Goal: Task Accomplishment & Management: Complete application form

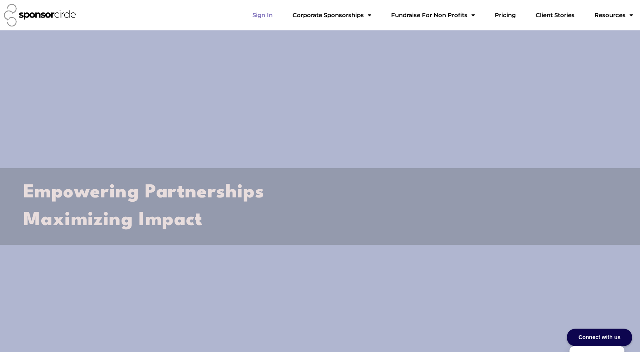
click at [279, 14] on link "Sign In" at bounding box center [262, 15] width 33 height 16
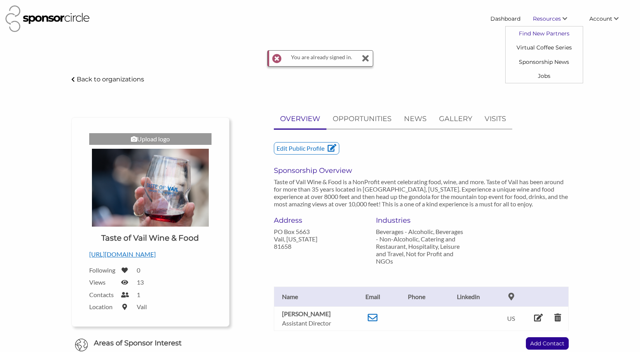
click at [549, 35] on link "Find New Partners" at bounding box center [543, 33] width 77 height 14
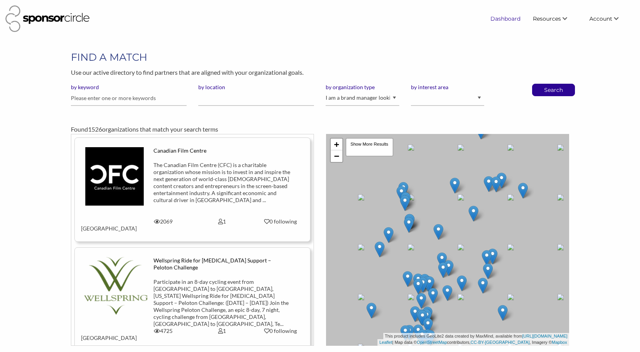
click at [509, 20] on link "Dashboard" at bounding box center [505, 19] width 42 height 14
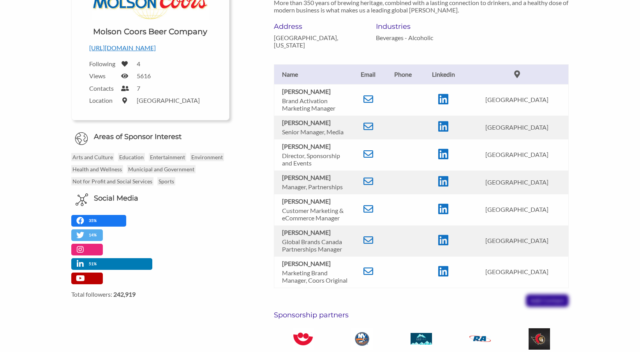
scroll to position [132, 0]
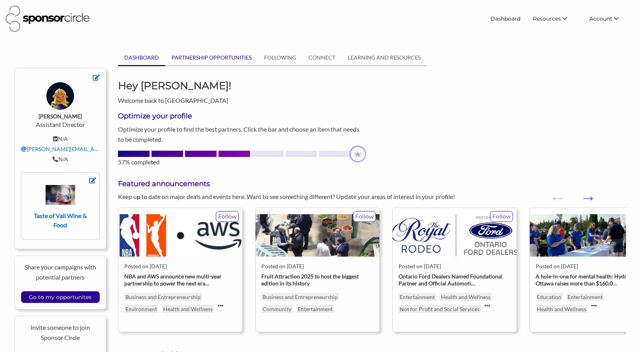
click at [194, 55] on link "PARTNERSHIP OPPORTUNITIES" at bounding box center [211, 57] width 93 height 15
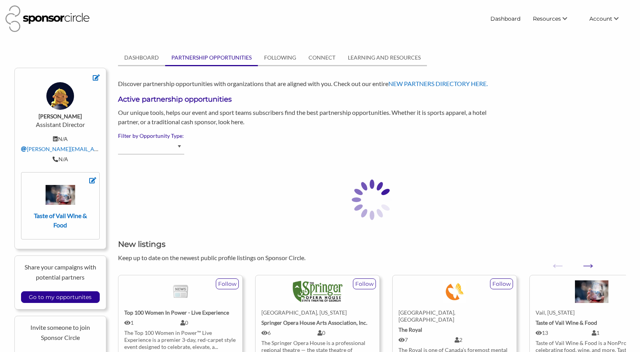
select select "Advertising - Event/Festival"
select select "Ticketing"
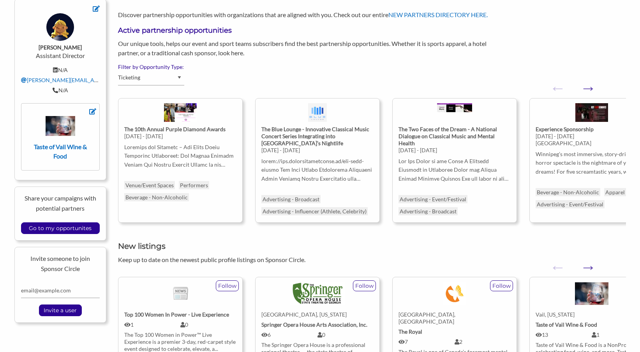
scroll to position [69, 0]
click at [79, 231] on input "Go to my opportunites" at bounding box center [60, 227] width 70 height 11
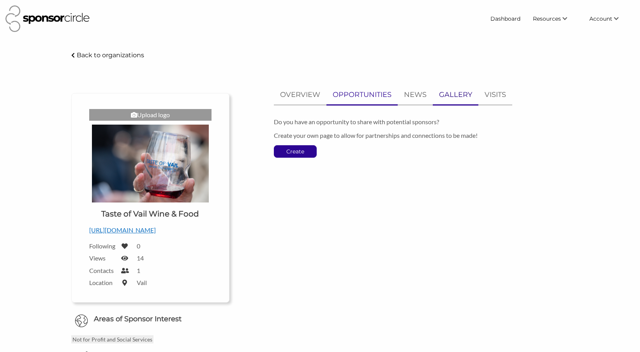
click at [465, 93] on p "GALLERY" at bounding box center [455, 94] width 33 height 11
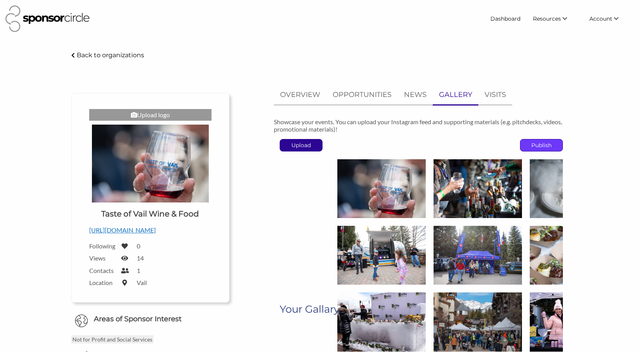
click at [555, 149] on p "Publish" at bounding box center [541, 145] width 42 height 12
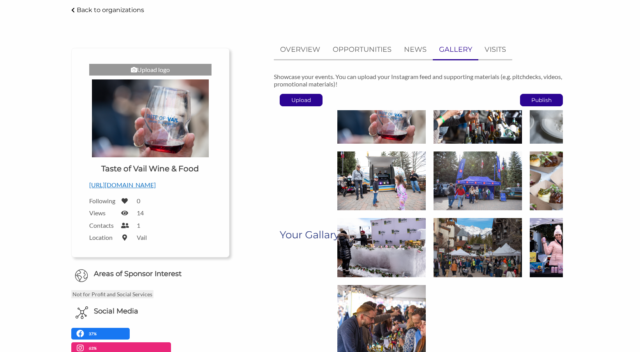
scroll to position [45, 0]
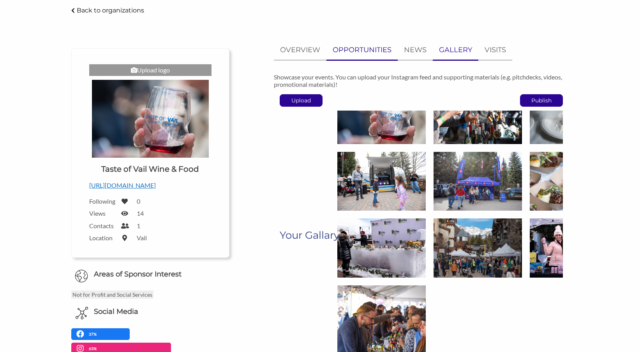
click at [373, 51] on p "OPPORTUNITIES" at bounding box center [362, 49] width 59 height 11
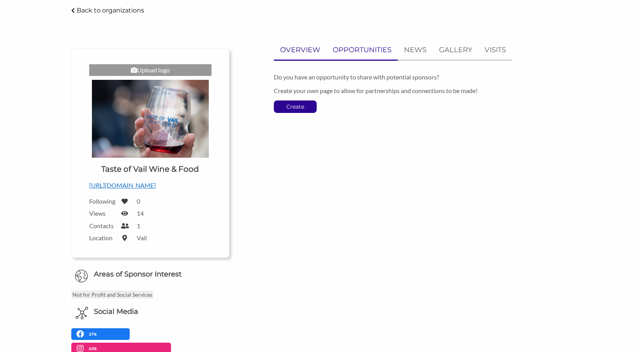
click at [313, 50] on p "OVERVIEW" at bounding box center [300, 49] width 40 height 11
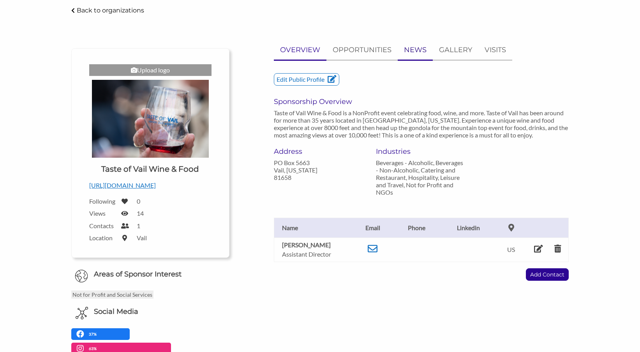
click at [414, 52] on p "NEWS" at bounding box center [415, 49] width 23 height 11
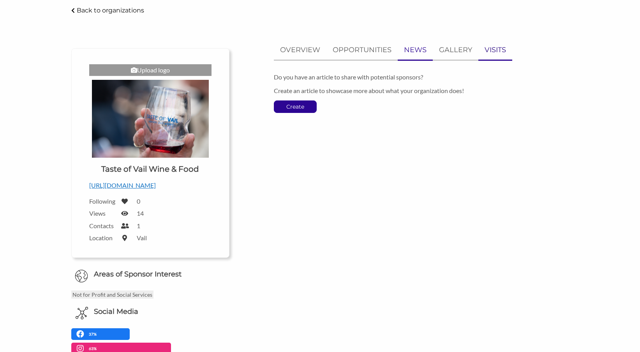
click at [500, 56] on link "VISITS" at bounding box center [495, 49] width 34 height 19
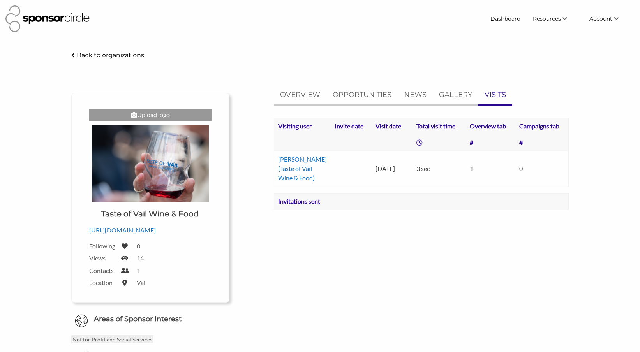
scroll to position [0, 0]
click at [508, 21] on link "Dashboard" at bounding box center [505, 19] width 42 height 14
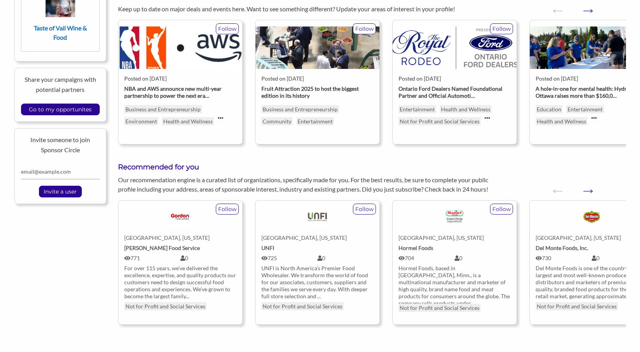
scroll to position [188, 0]
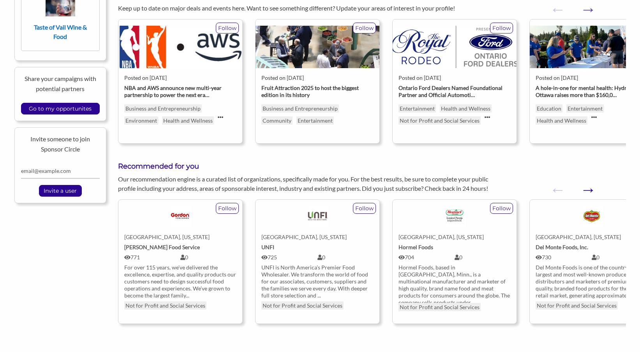
click at [588, 188] on button "Next" at bounding box center [584, 186] width 8 height 8
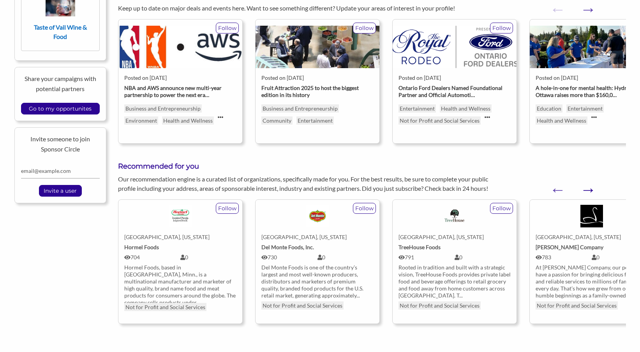
click at [588, 188] on button "Next" at bounding box center [584, 186] width 8 height 8
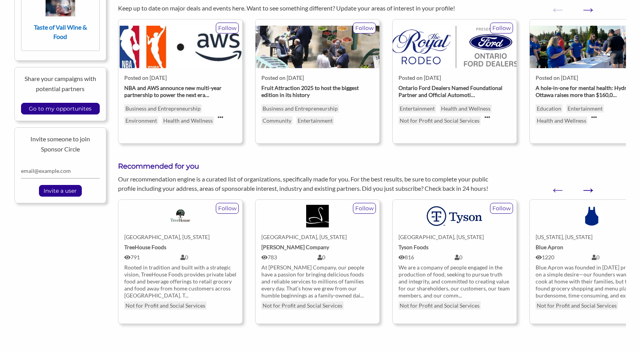
click at [588, 188] on button "Next" at bounding box center [584, 186] width 8 height 8
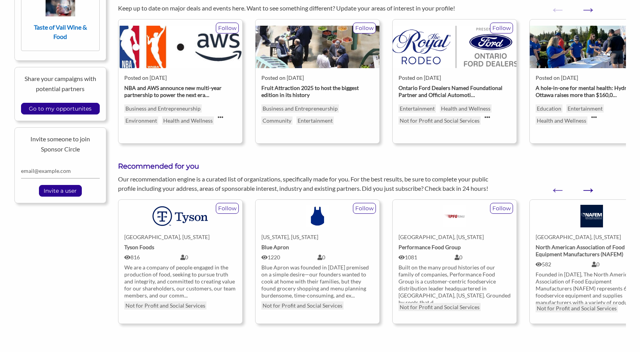
click at [588, 188] on button "Next" at bounding box center [584, 186] width 8 height 8
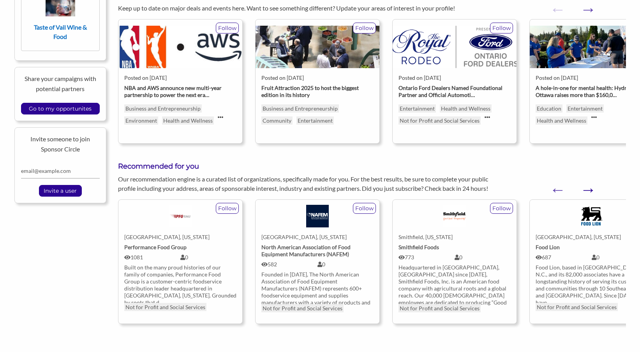
click at [588, 188] on button "Next" at bounding box center [584, 186] width 8 height 8
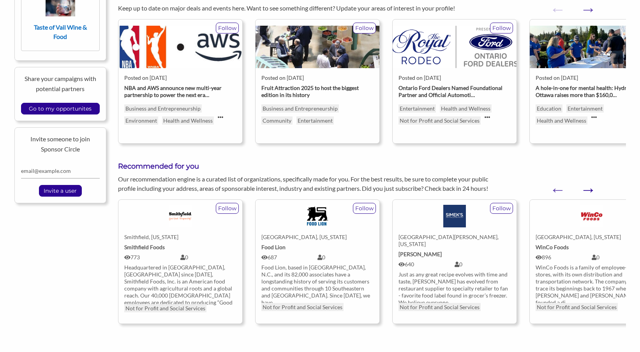
click at [588, 188] on button "Next" at bounding box center [584, 186] width 8 height 8
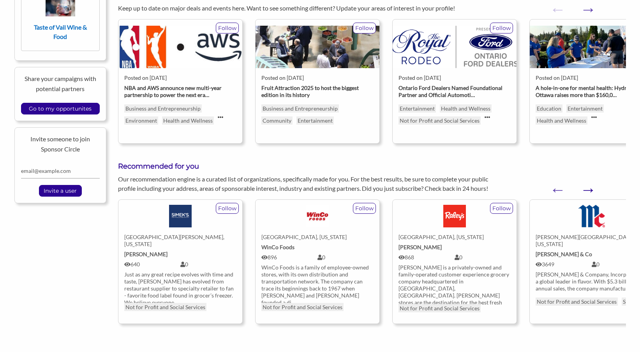
click at [588, 188] on button "Next" at bounding box center [584, 186] width 8 height 8
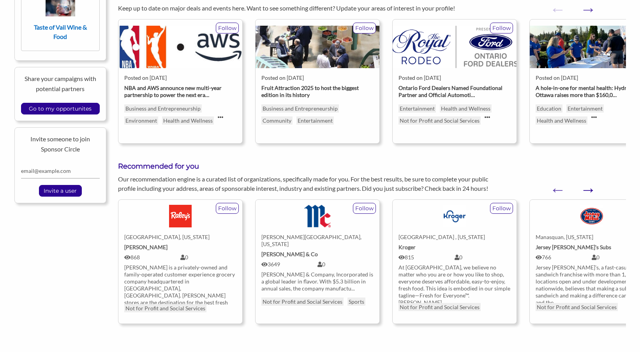
click at [588, 188] on button "Next" at bounding box center [584, 186] width 8 height 8
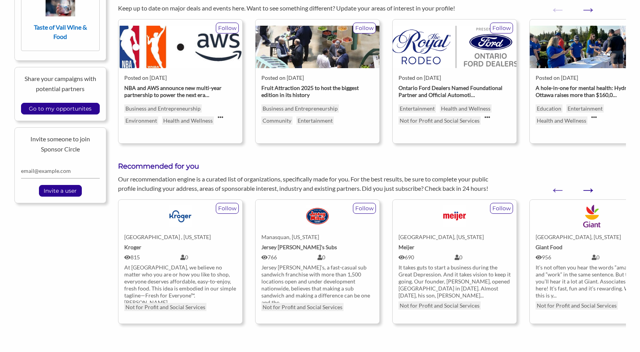
click at [588, 188] on button "Next" at bounding box center [584, 186] width 8 height 8
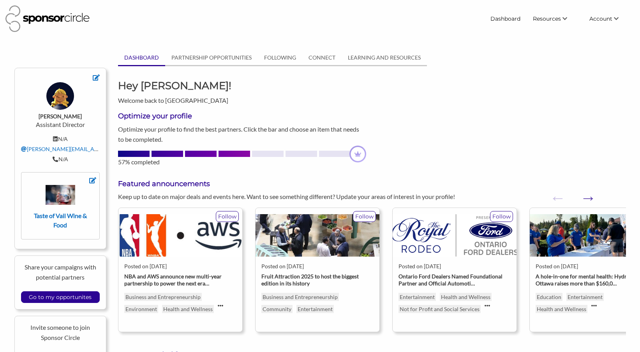
scroll to position [0, 0]
click at [217, 58] on link "PARTNERSHIP OPPORTUNITIES" at bounding box center [211, 57] width 93 height 15
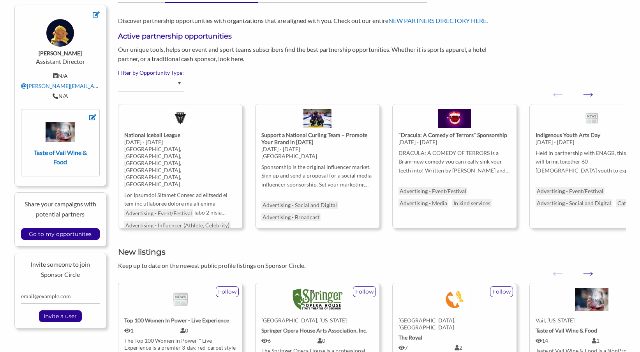
scroll to position [64, 0]
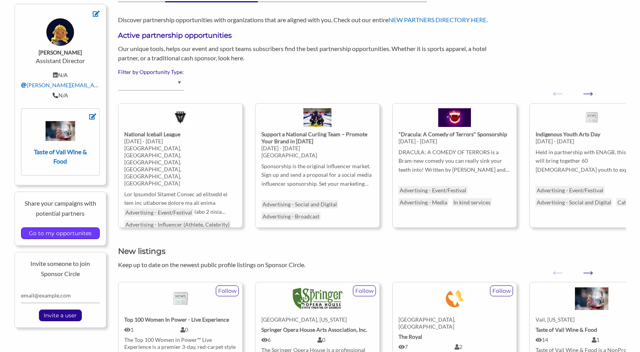
click at [59, 233] on input "Go to my opportunites" at bounding box center [60, 233] width 70 height 11
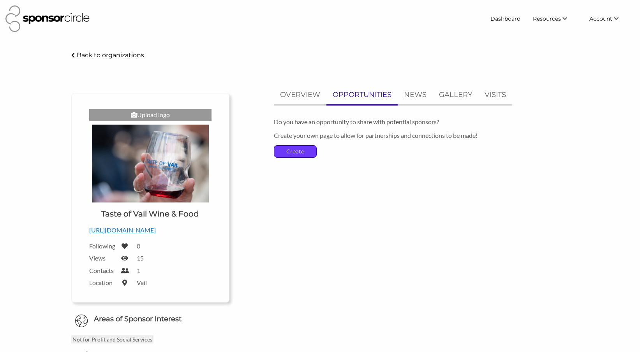
click at [301, 150] on p "Create" at bounding box center [295, 152] width 42 height 12
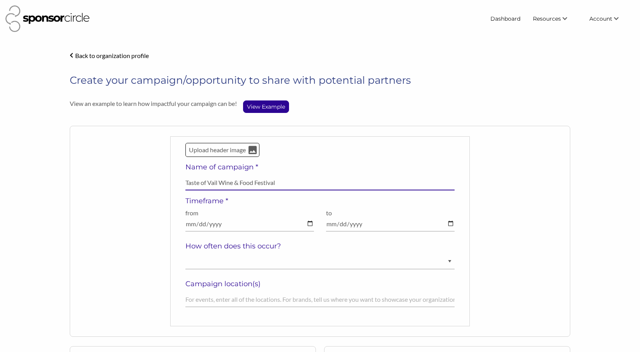
type input "Taste of Vail Wine & Food Festival"
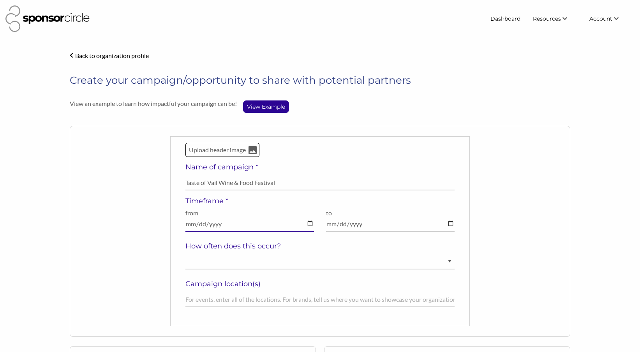
click at [216, 223] on input "date" at bounding box center [249, 224] width 129 height 15
click at [192, 225] on input "date" at bounding box center [249, 224] width 129 height 15
type input "2026-04-01"
click at [331, 224] on input "date" at bounding box center [390, 224] width 129 height 15
type input "2026-04-04"
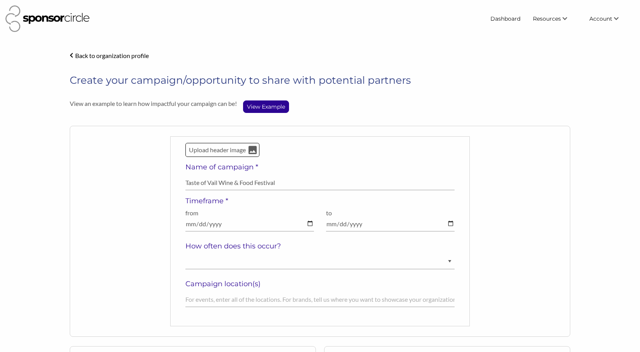
click at [244, 252] on div "Upload header image Name of campaign * Taste of Vail Wine & Food Festival Field…" at bounding box center [319, 231] width 269 height 177
select select "Annually"
type input "V"
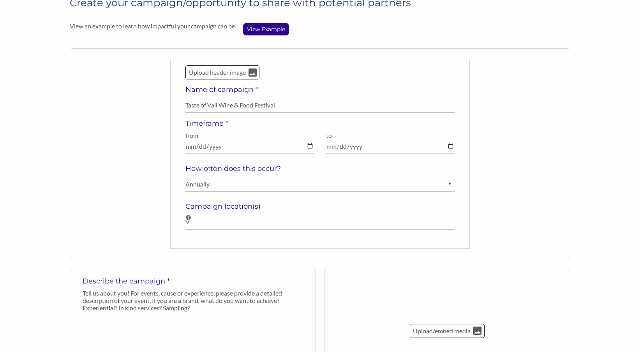
scroll to position [82, 0]
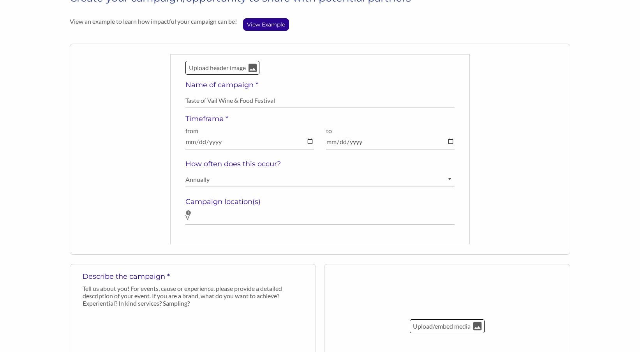
click at [238, 206] on div "Upload header image Name of campaign * Taste of Vail Wine & Food Festival Field…" at bounding box center [319, 149] width 269 height 177
click at [185, 220] on div "Upload header image Name of campaign * Taste of Vail Wine & Food Festival Field…" at bounding box center [319, 149] width 299 height 190
click at [193, 203] on h5 "Campaign location(s)" at bounding box center [319, 201] width 269 height 9
click at [151, 238] on div "Upload header image Name of campaign * Taste of Vail Wine & Food Festival Field…" at bounding box center [320, 149] width 500 height 211
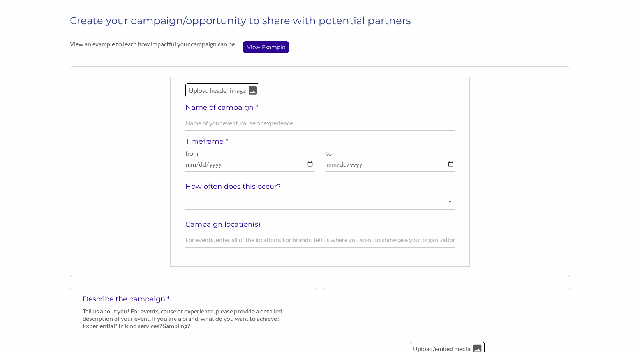
scroll to position [57, 0]
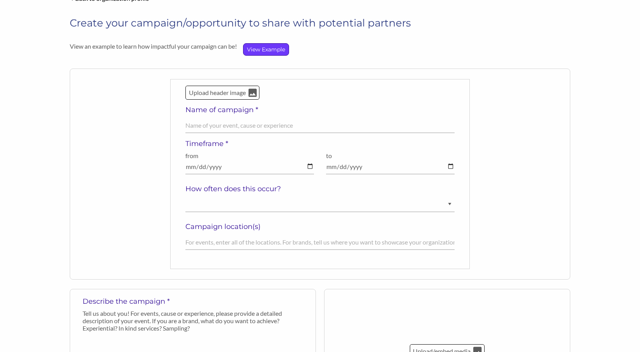
click at [272, 51] on p "View Example" at bounding box center [265, 50] width 45 height 12
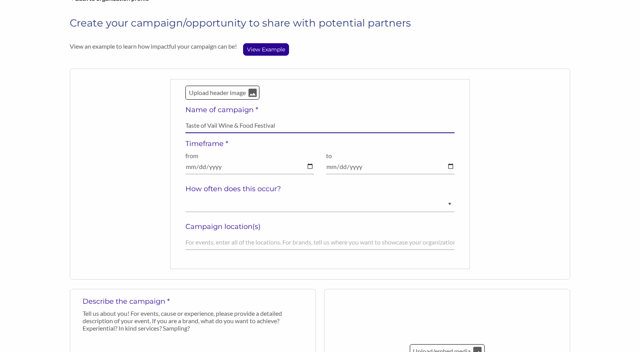
type input "Taste of Vail Wine & Food Festival"
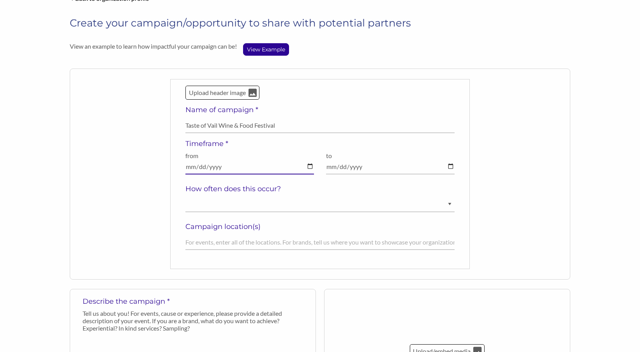
click at [189, 169] on input "date" at bounding box center [249, 166] width 129 height 15
type input "2026-04-01"
click at [331, 165] on input "date" at bounding box center [390, 166] width 129 height 15
type input "2026-04-04"
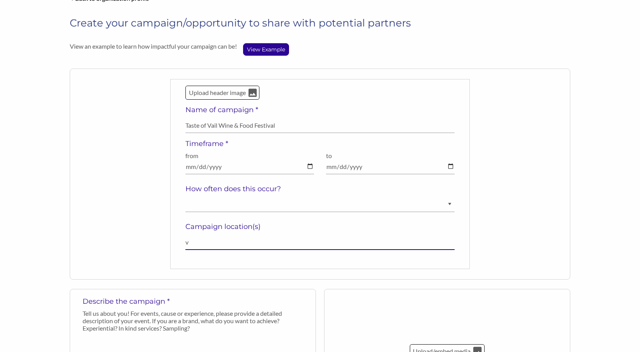
type input "v"
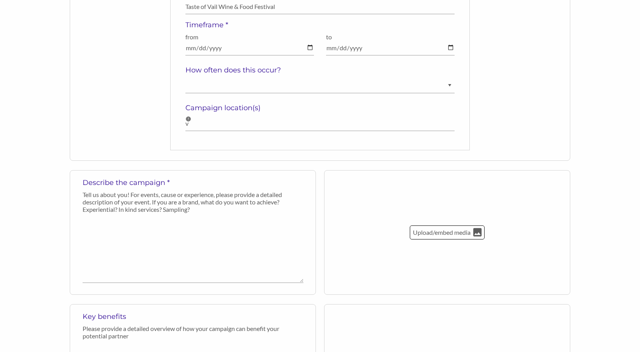
scroll to position [174, 0]
select select "Annually"
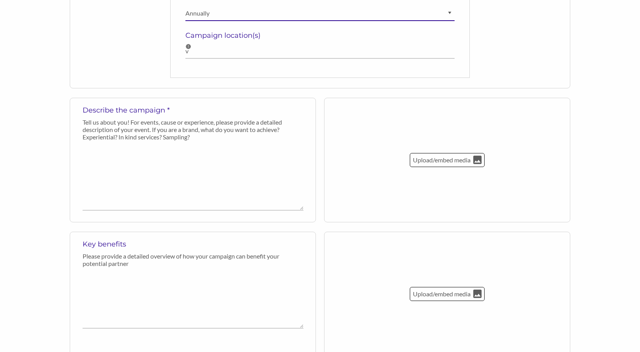
scroll to position [249, 0]
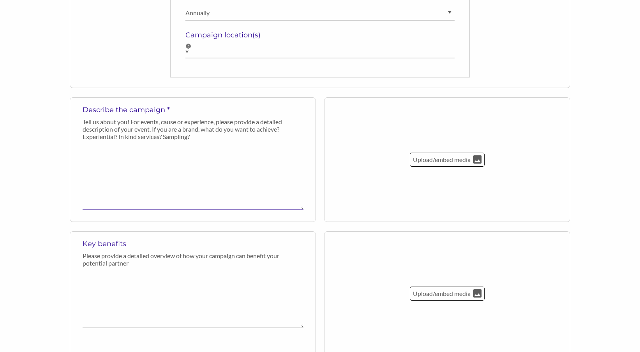
click at [178, 198] on textarea at bounding box center [193, 177] width 221 height 66
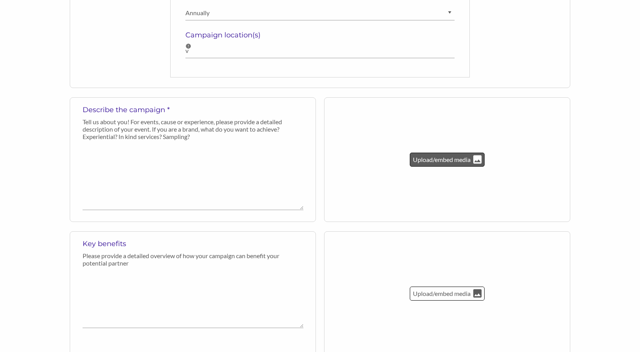
click at [467, 159] on p "Upload/embed media" at bounding box center [441, 160] width 59 height 10
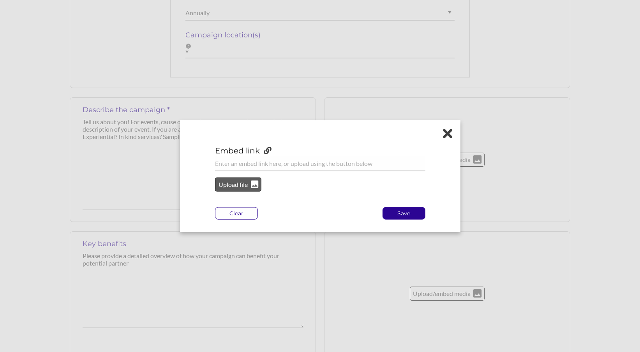
click at [246, 185] on p "Upload file" at bounding box center [234, 185] width 32 height 10
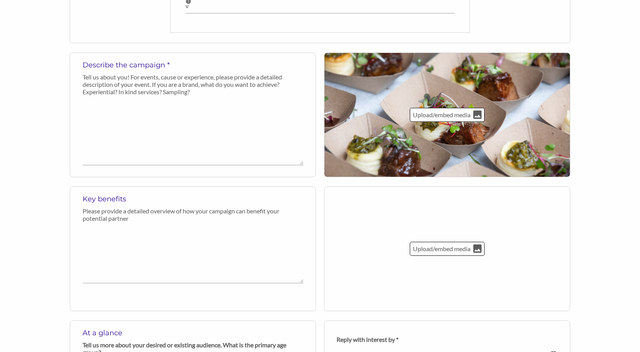
scroll to position [313, 0]
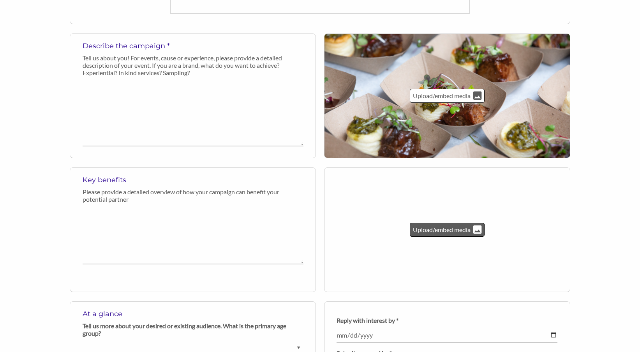
click at [444, 230] on p "Upload/embed media" at bounding box center [441, 230] width 59 height 10
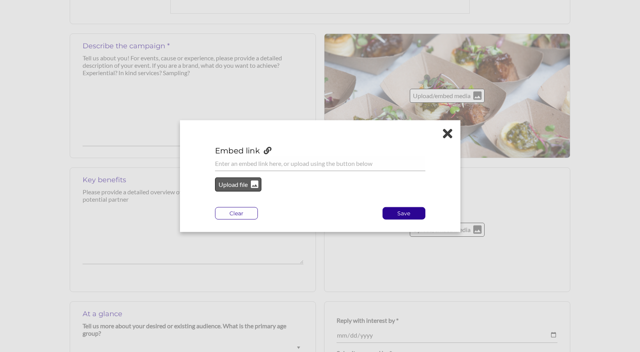
click at [242, 183] on p "Upload file" at bounding box center [234, 185] width 32 height 10
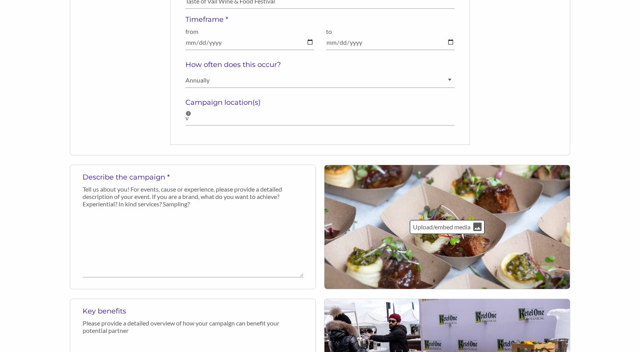
scroll to position [183, 0]
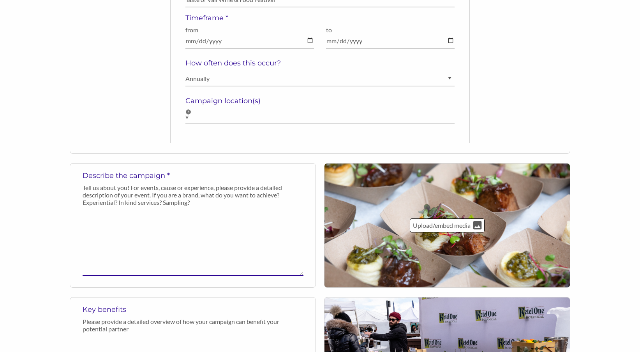
click at [216, 220] on textarea at bounding box center [193, 243] width 221 height 66
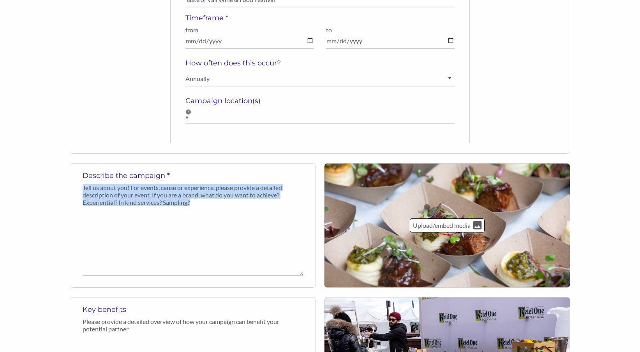
drag, startPoint x: 196, startPoint y: 202, endPoint x: 81, endPoint y: 185, distance: 116.5
click at [81, 185] on div "Describe the campaign * Tell us about you! For events, cause or experience, ple…" at bounding box center [193, 225] width 246 height 125
copy p "Tell us about you! For events, cause or experience, please provide a detailed d…"
